Goal: Task Accomplishment & Management: Manage account settings

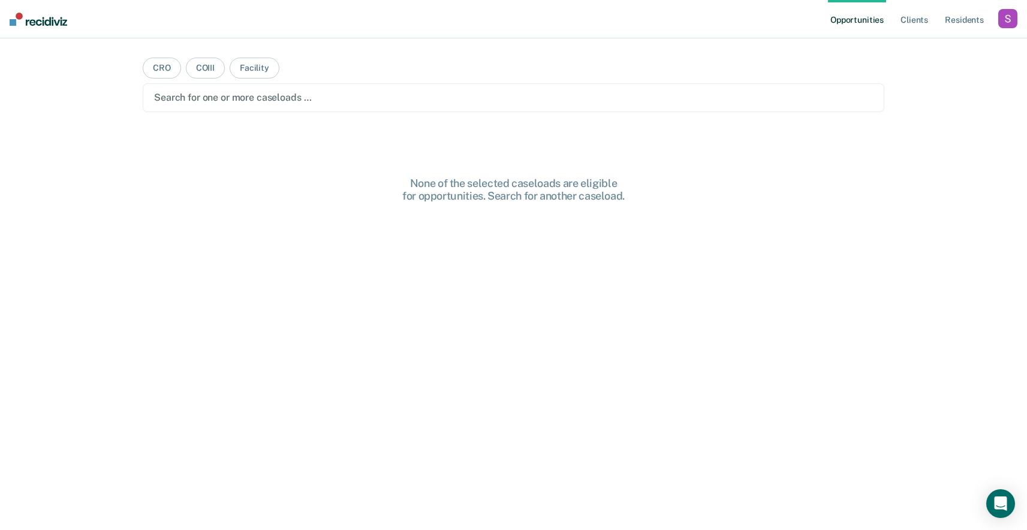
click at [817, 379] on div "None of the selected caseloads are eligible for opportunities. Search for anoth…" at bounding box center [514, 375] width 742 height 396
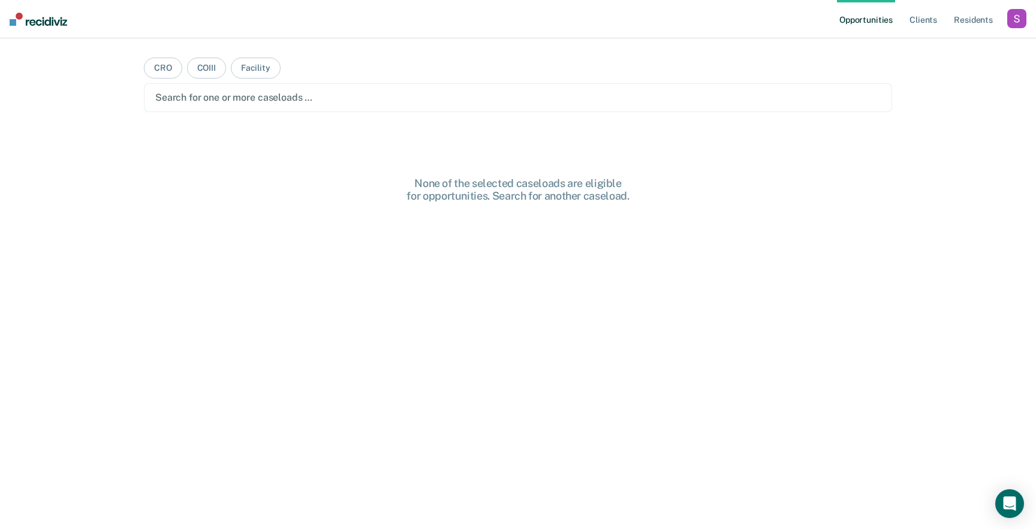
click at [1005, 24] on ul "Opportunities Client s Resident s" at bounding box center [922, 19] width 170 height 38
click at [1015, 24] on div "button" at bounding box center [1017, 18] width 19 height 19
click at [948, 48] on link "Profile" at bounding box center [969, 49] width 97 height 10
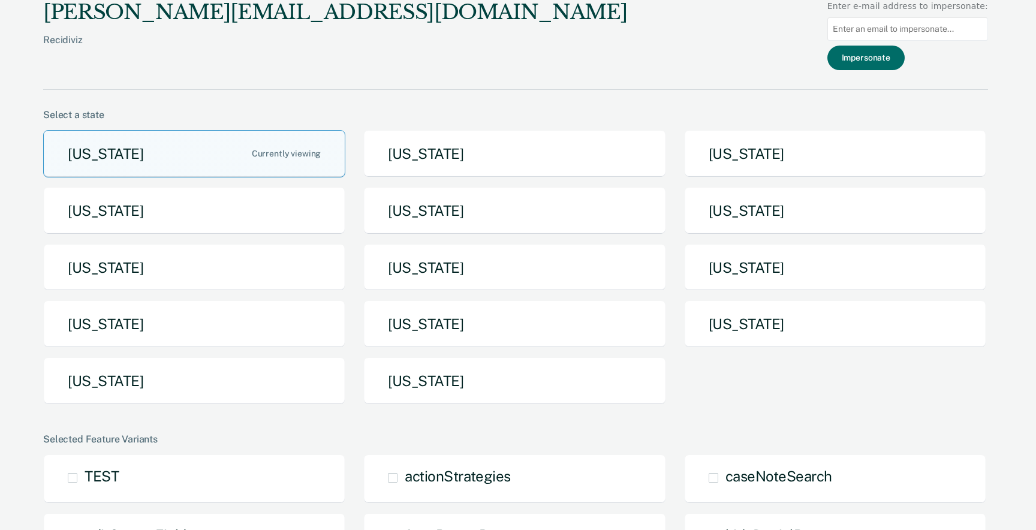
click at [884, 29] on input at bounding box center [908, 28] width 161 height 23
paste input "[PERSON_NAME][EMAIL_ADDRESS][PERSON_NAME][DOMAIN_NAME][US_STATE]"
type input "[PERSON_NAME][EMAIL_ADDRESS][PERSON_NAME][DOMAIN_NAME][US_STATE]"
click at [879, 61] on button "Impersonate" at bounding box center [866, 58] width 77 height 25
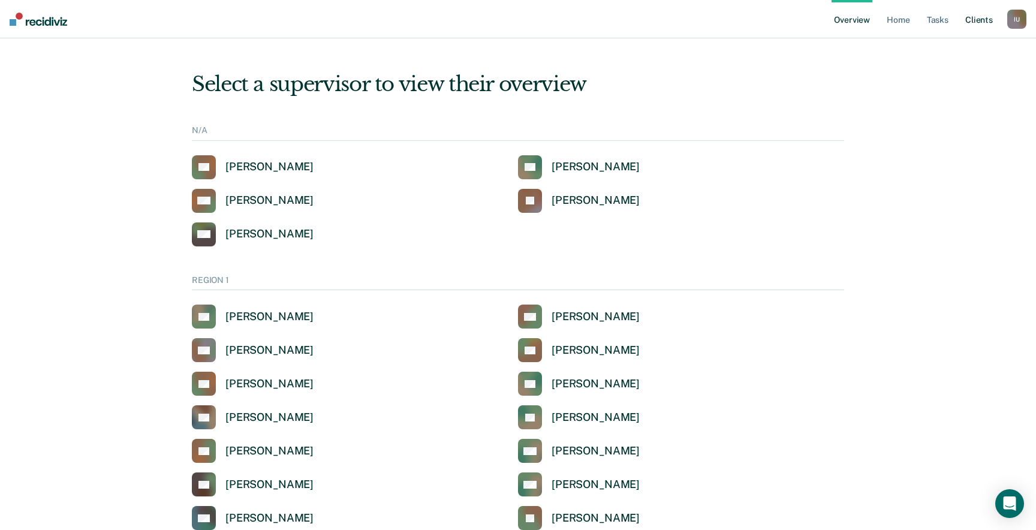
click at [972, 22] on link "Client s" at bounding box center [979, 19] width 32 height 38
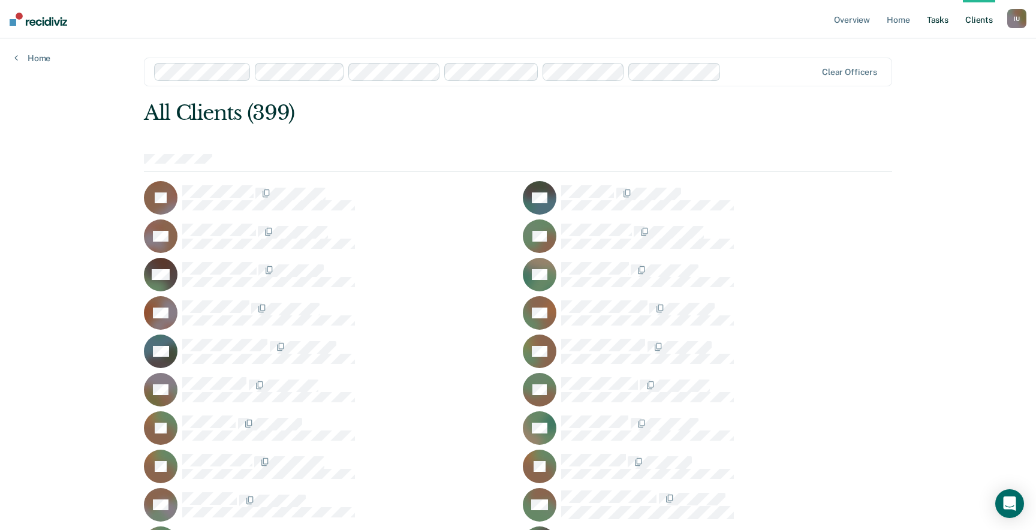
click at [934, 21] on link "Tasks" at bounding box center [938, 19] width 26 height 38
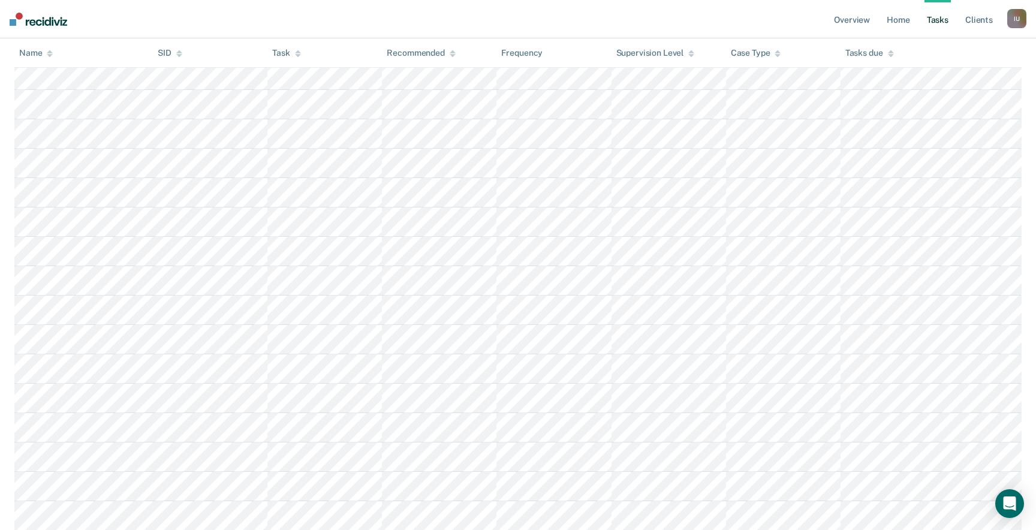
scroll to position [109, 0]
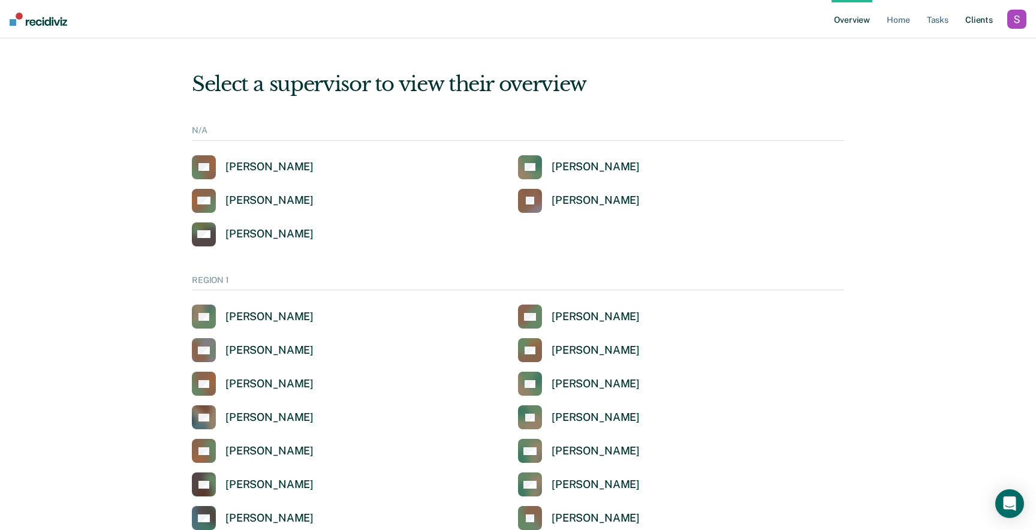
click at [970, 20] on link "Client s" at bounding box center [979, 19] width 32 height 38
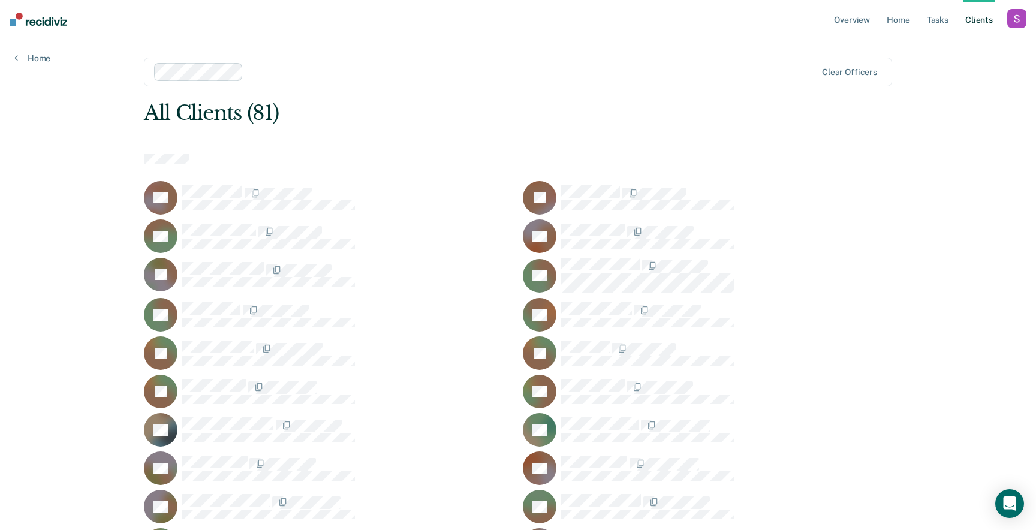
click at [1018, 13] on div "button" at bounding box center [1017, 18] width 19 height 19
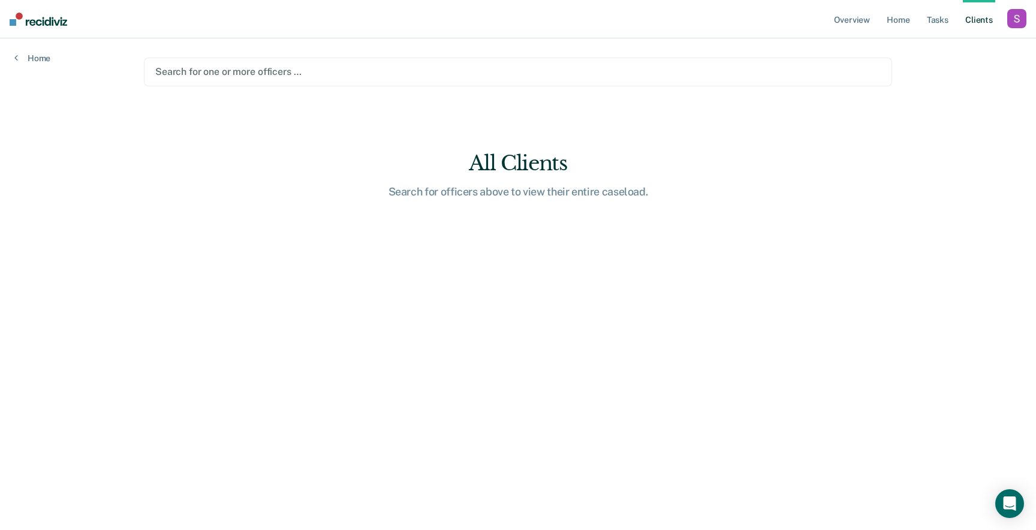
click at [1010, 22] on div "button" at bounding box center [1017, 18] width 19 height 19
click at [937, 46] on link "Profile" at bounding box center [969, 49] width 97 height 10
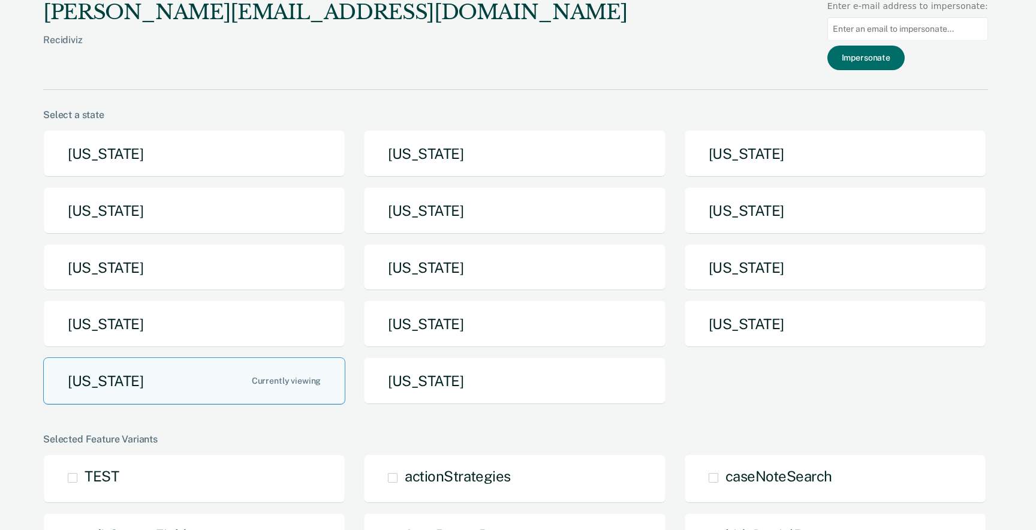
click at [918, 31] on input at bounding box center [908, 28] width 161 height 23
paste input "[PERSON_NAME][EMAIL_ADDRESS][PERSON_NAME][DOMAIN_NAME][US_STATE]"
type input "[PERSON_NAME][EMAIL_ADDRESS][PERSON_NAME][DOMAIN_NAME][US_STATE]"
click at [887, 59] on button "Impersonate" at bounding box center [866, 58] width 77 height 25
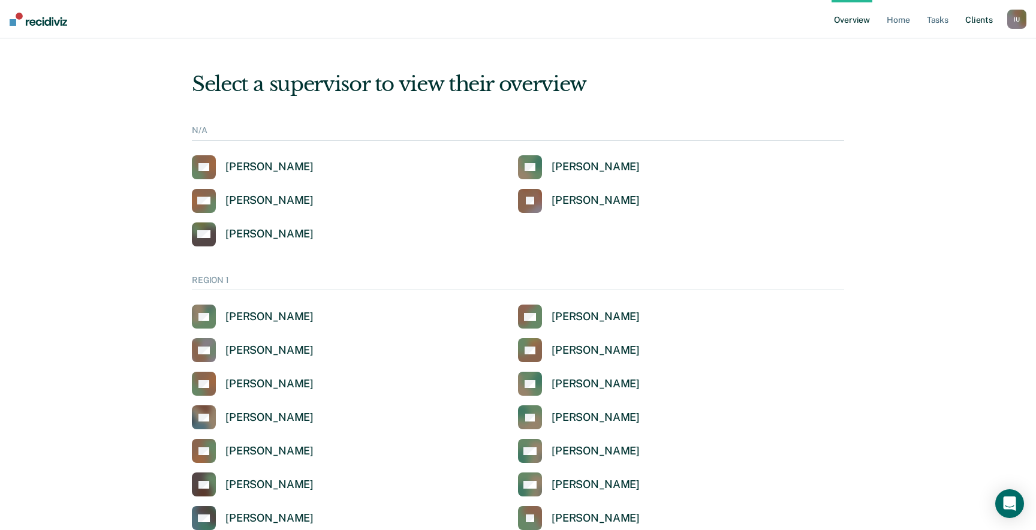
click at [976, 13] on link "Client s" at bounding box center [979, 19] width 32 height 38
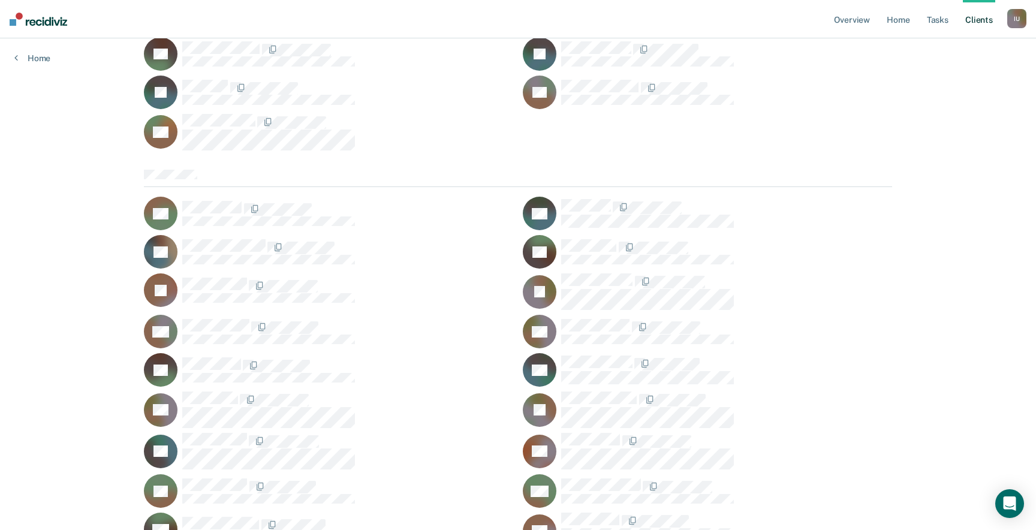
scroll to position [6820, 0]
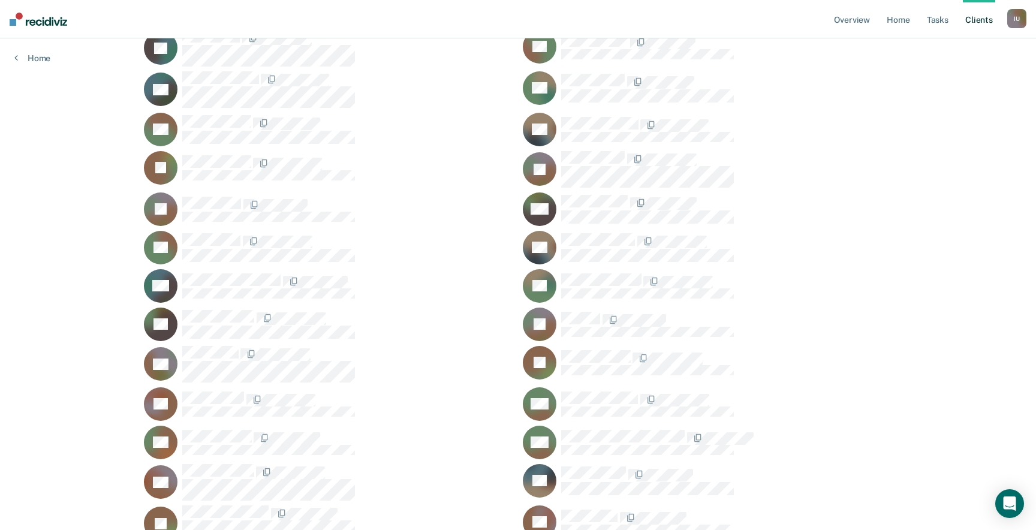
click at [1020, 19] on div "I U" at bounding box center [1017, 18] width 19 height 19
click at [945, 46] on link "Profile" at bounding box center [969, 49] width 97 height 10
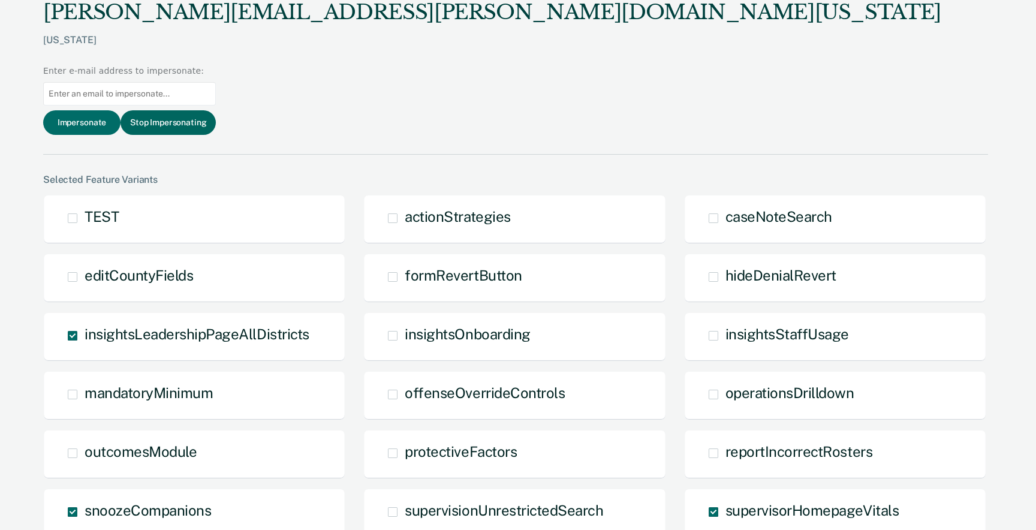
click at [216, 110] on button "Stop Impersonating" at bounding box center [168, 122] width 95 height 25
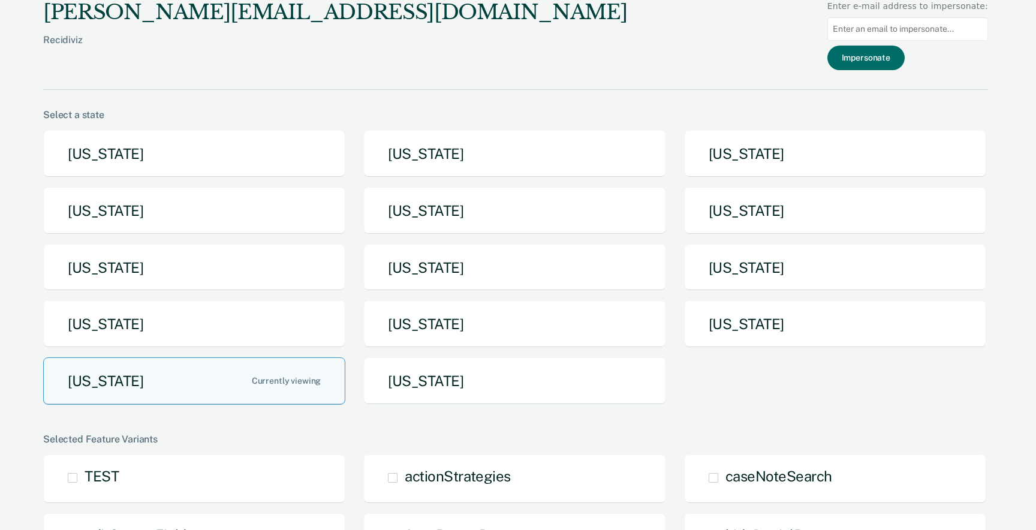
click at [924, 26] on input at bounding box center [908, 28] width 161 height 23
paste input "[PERSON_NAME][EMAIL_ADDRESS][PERSON_NAME][DOMAIN_NAME][US_STATE]"
type input "[PERSON_NAME][EMAIL_ADDRESS][PERSON_NAME][DOMAIN_NAME][US_STATE]"
click at [871, 58] on button "Impersonate" at bounding box center [866, 58] width 77 height 25
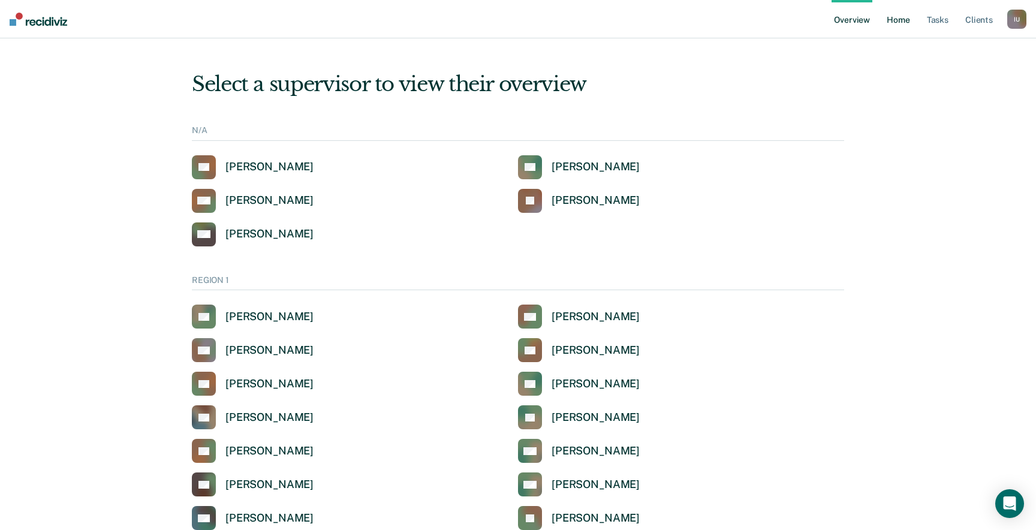
click at [891, 31] on link "Home" at bounding box center [899, 19] width 28 height 38
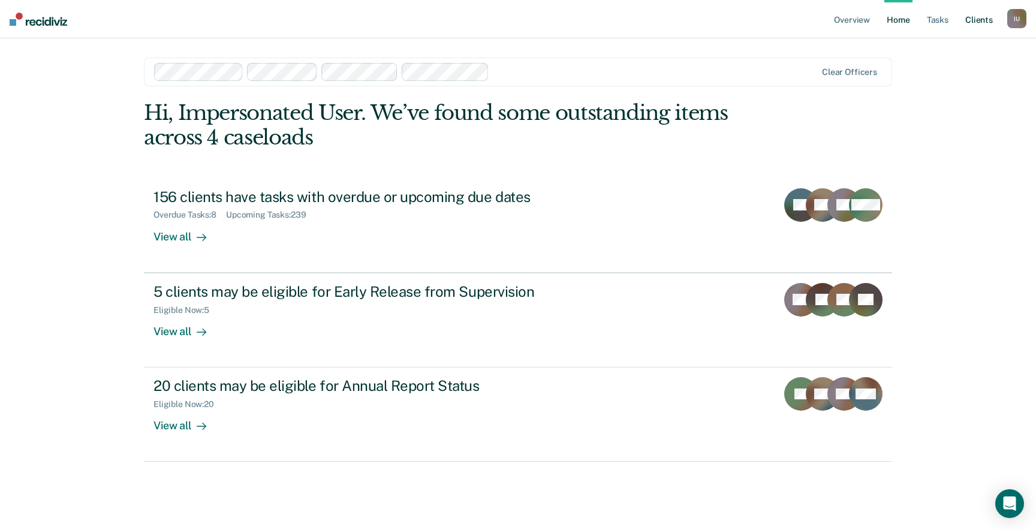
click at [980, 30] on link "Client s" at bounding box center [979, 19] width 32 height 38
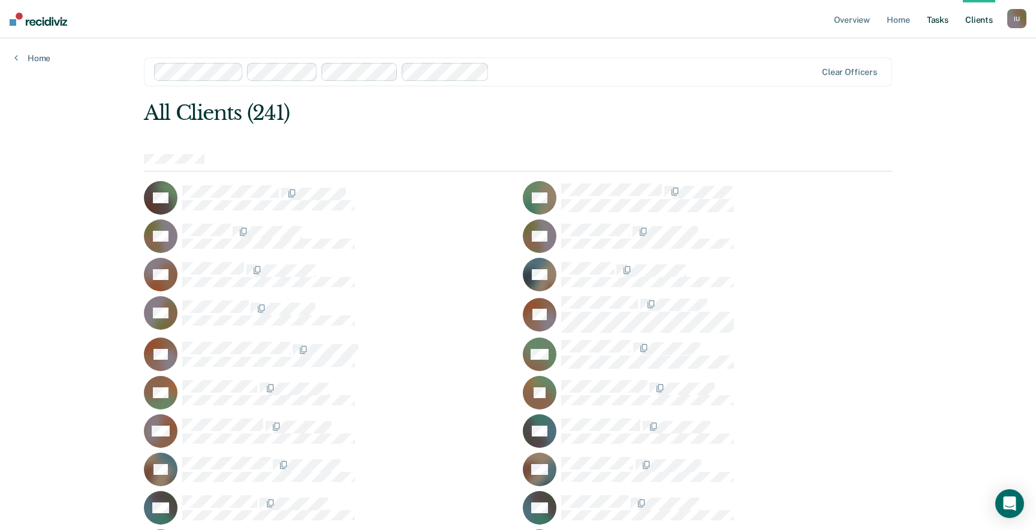
click at [937, 20] on link "Tasks" at bounding box center [938, 19] width 26 height 38
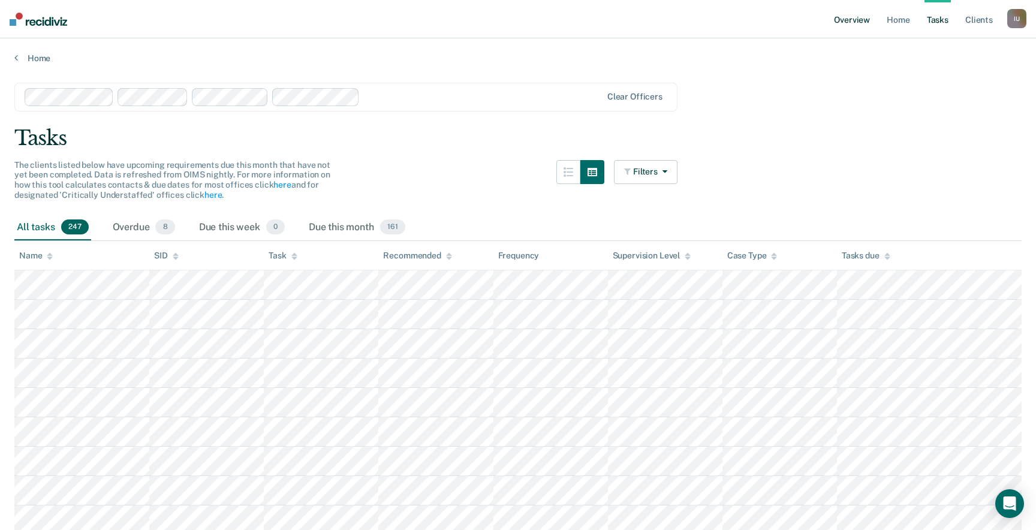
click at [852, 19] on link "Overview" at bounding box center [852, 19] width 41 height 38
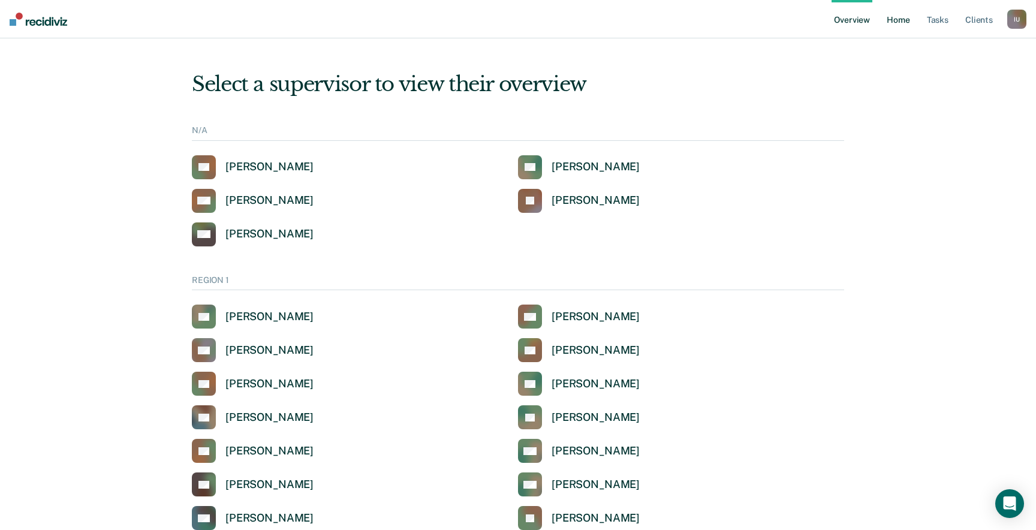
click at [895, 17] on link "Home" at bounding box center [899, 19] width 28 height 38
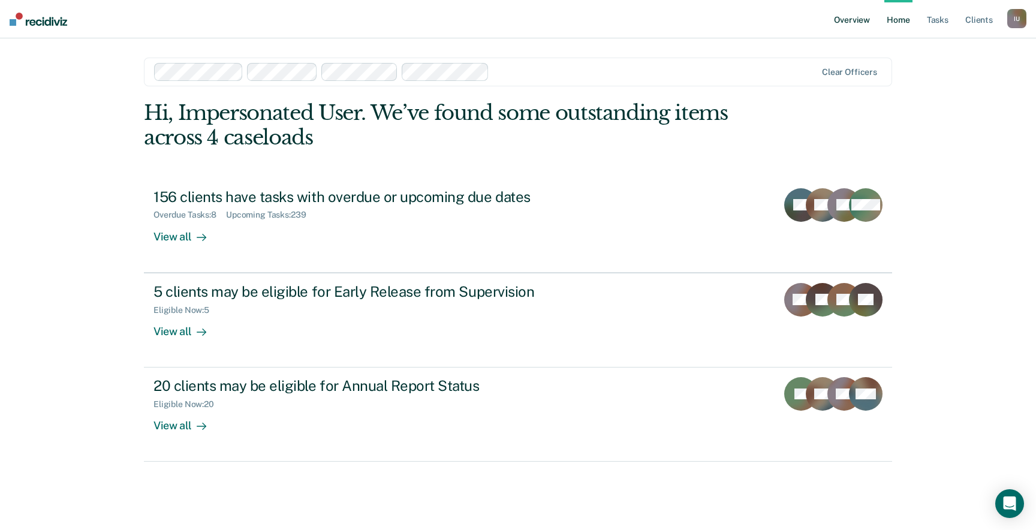
click at [853, 13] on link "Overview" at bounding box center [852, 19] width 41 height 38
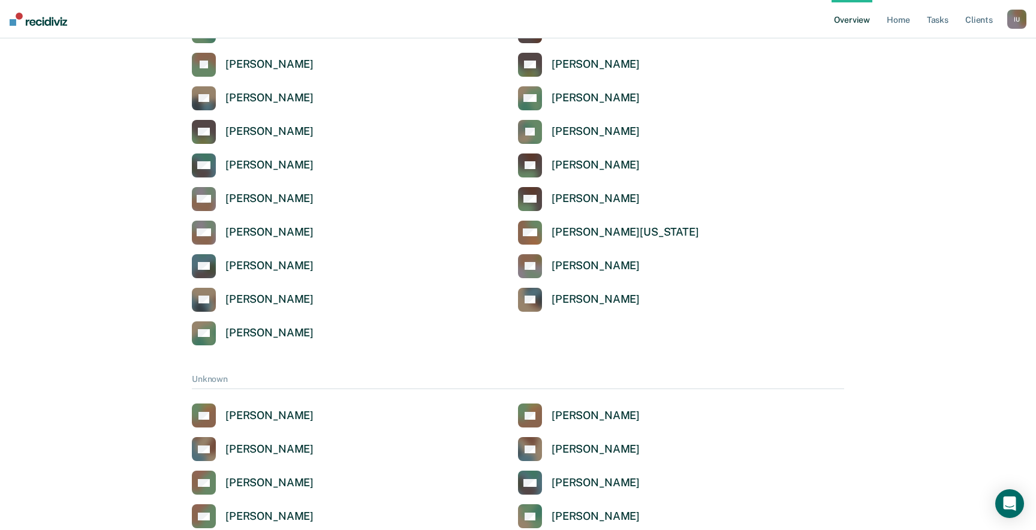
scroll to position [689, 0]
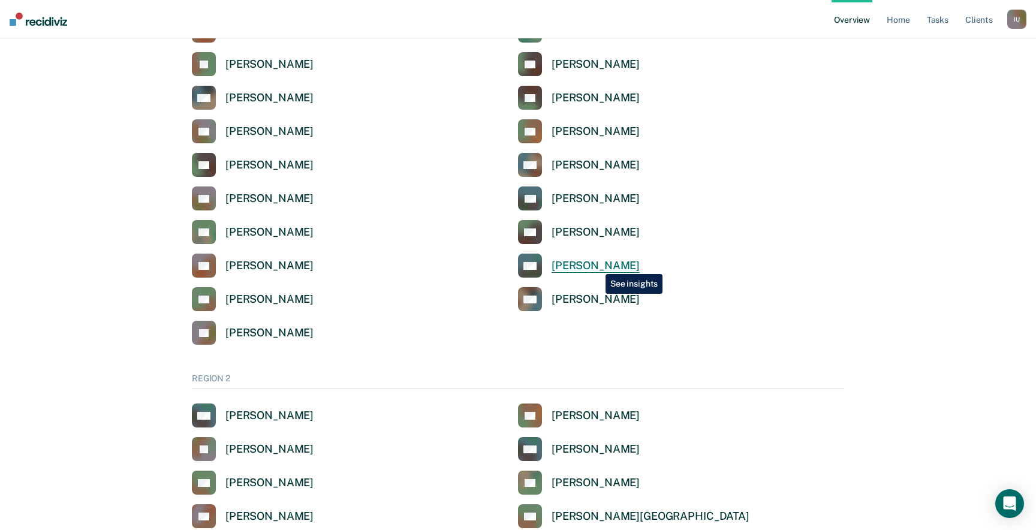
click at [597, 265] on div "[PERSON_NAME]" at bounding box center [596, 266] width 88 height 14
